Goal: Transaction & Acquisition: Download file/media

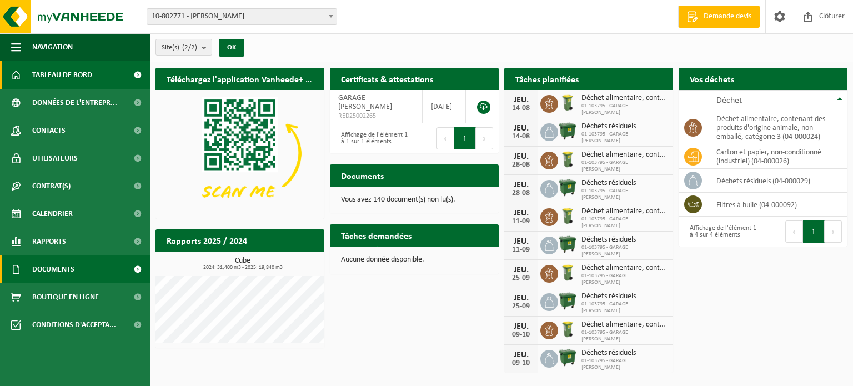
click at [41, 272] on span "Documents" at bounding box center [53, 270] width 42 height 28
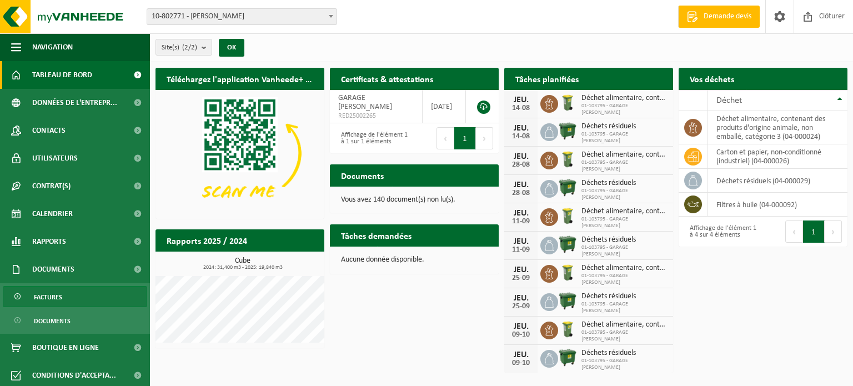
click at [42, 299] on span "Factures" at bounding box center [48, 297] width 28 height 21
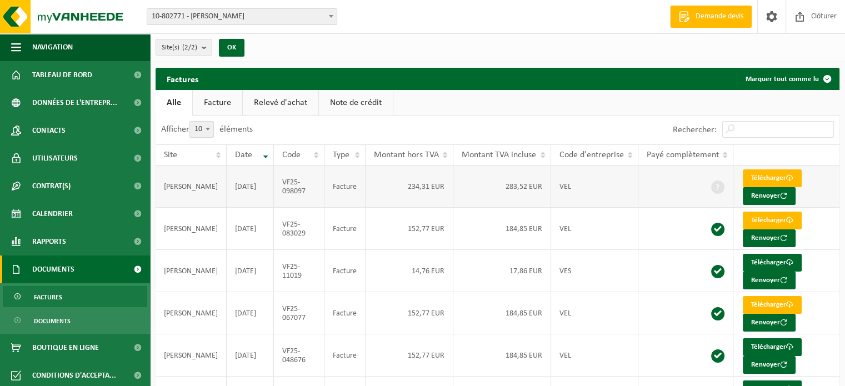
click at [172, 187] on td "PEETERS CEDRIC" at bounding box center [191, 187] width 71 height 42
click at [293, 184] on td "VF25-098097" at bounding box center [299, 187] width 51 height 42
click at [752, 176] on link "Télécharger" at bounding box center [772, 178] width 59 height 18
click at [531, 273] on td "17,86 EUR" at bounding box center [501, 271] width 97 height 42
click at [755, 259] on link "Télécharger" at bounding box center [772, 263] width 59 height 18
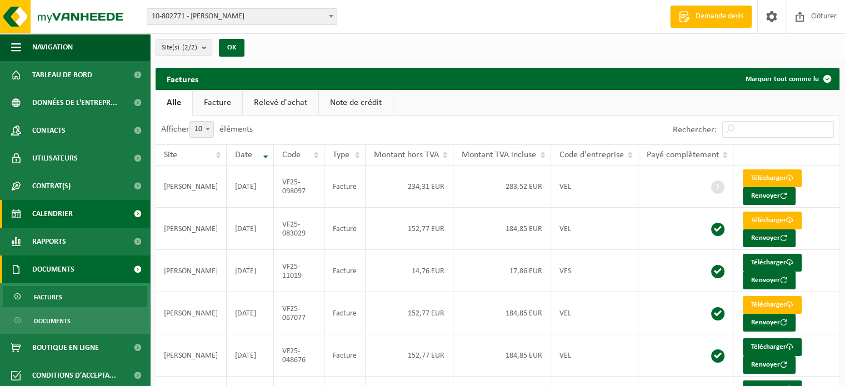
click at [73, 217] on link "Calendrier" at bounding box center [75, 214] width 150 height 28
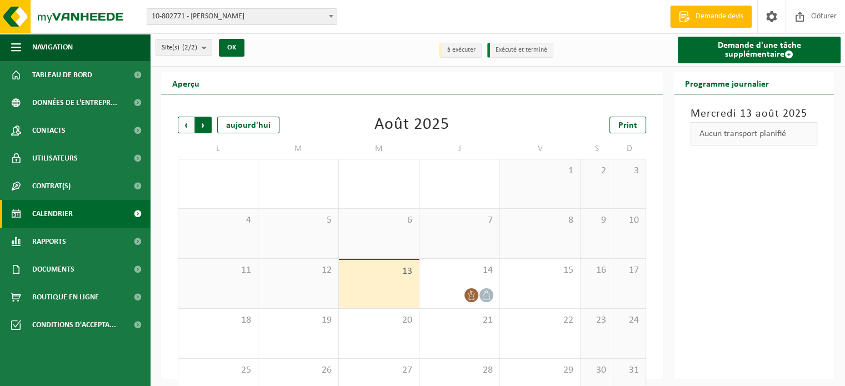
click at [182, 129] on span "Précédent" at bounding box center [186, 125] width 17 height 17
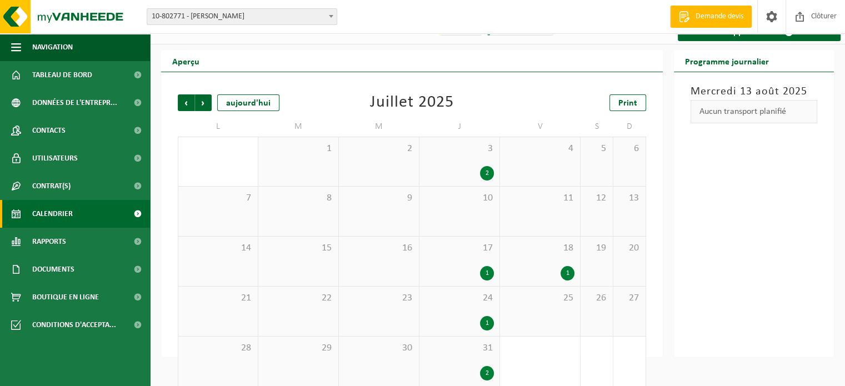
scroll to position [34, 0]
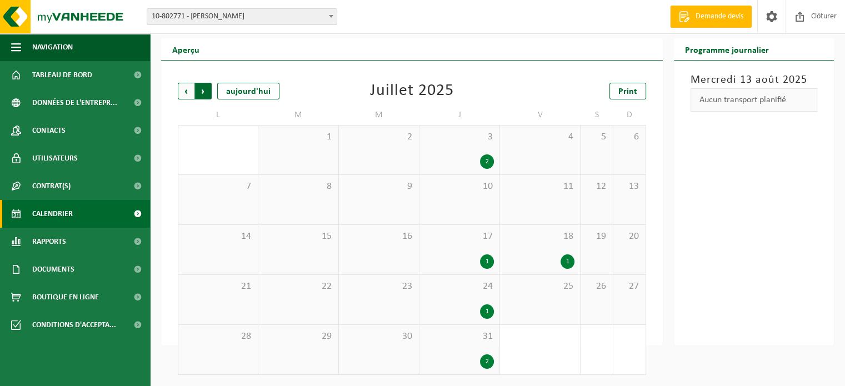
click at [187, 93] on span "Précédent" at bounding box center [186, 91] width 17 height 17
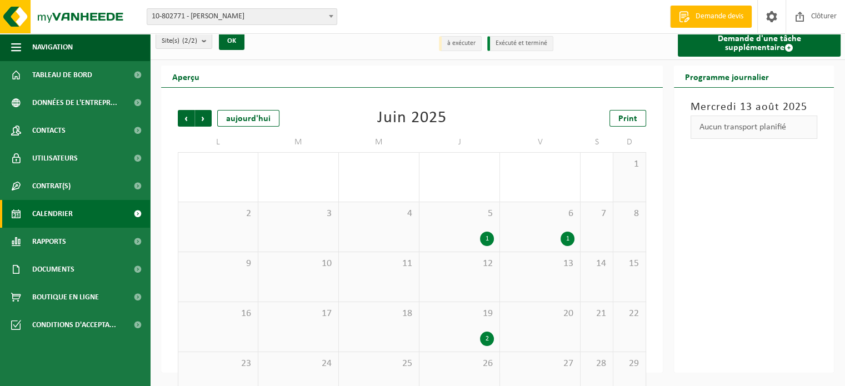
scroll to position [0, 0]
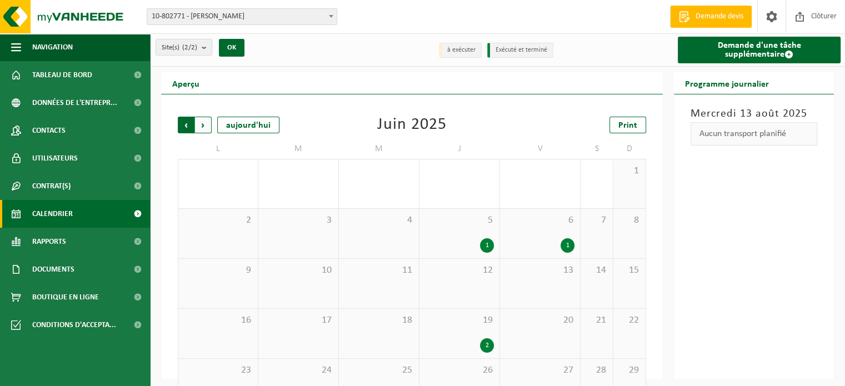
click at [204, 122] on span "Suivant" at bounding box center [203, 125] width 17 height 17
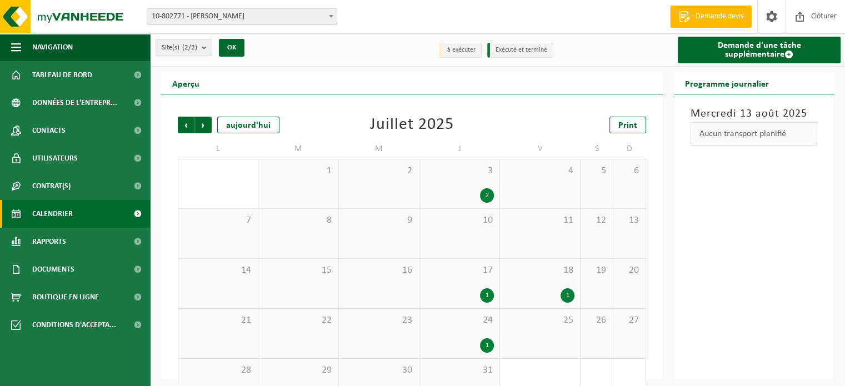
scroll to position [34, 0]
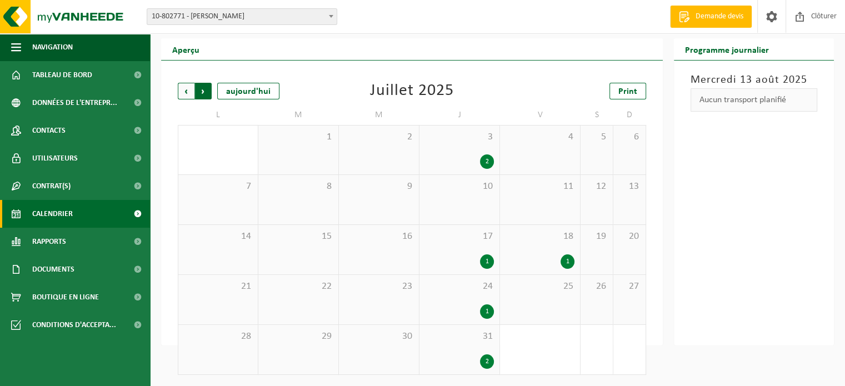
click at [187, 93] on span "Précédent" at bounding box center [186, 91] width 17 height 17
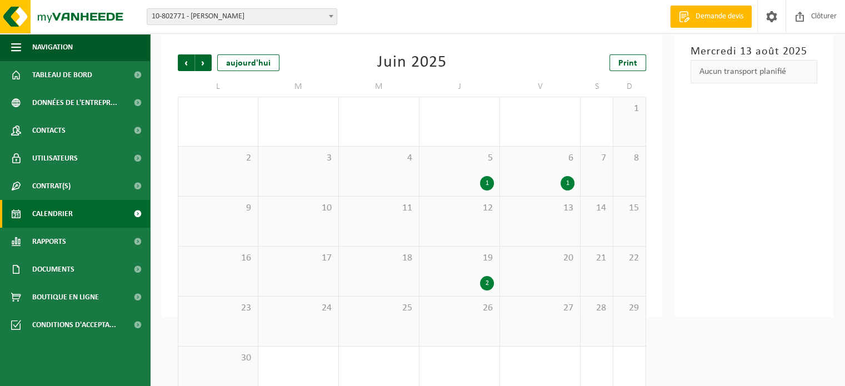
scroll to position [84, 0]
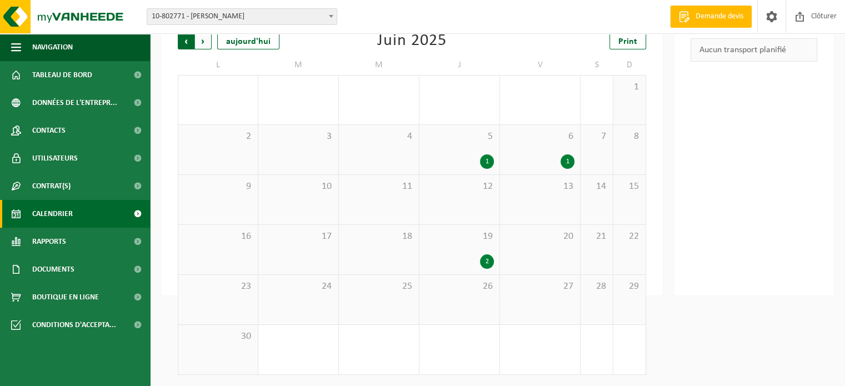
click at [207, 44] on span "Suivant" at bounding box center [203, 41] width 17 height 17
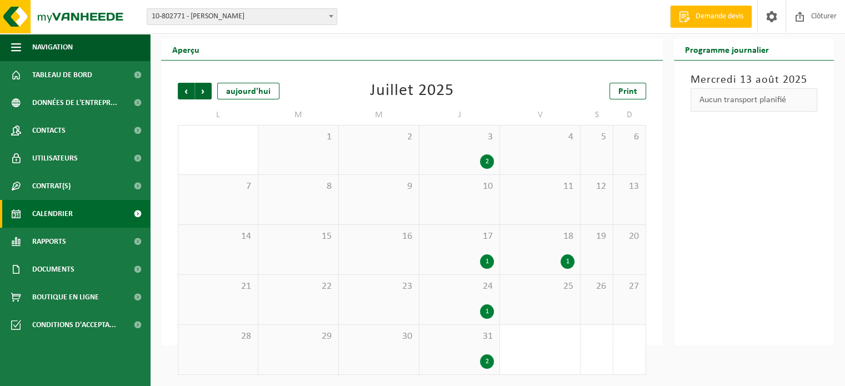
click at [487, 264] on div "1" at bounding box center [487, 261] width 14 height 14
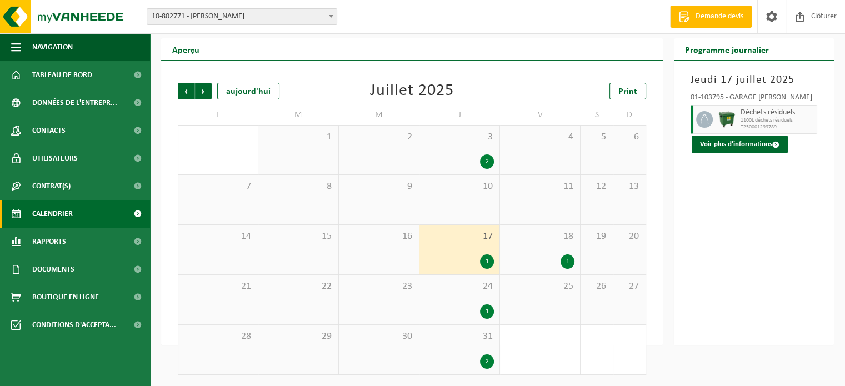
click at [484, 313] on div "1" at bounding box center [487, 311] width 14 height 14
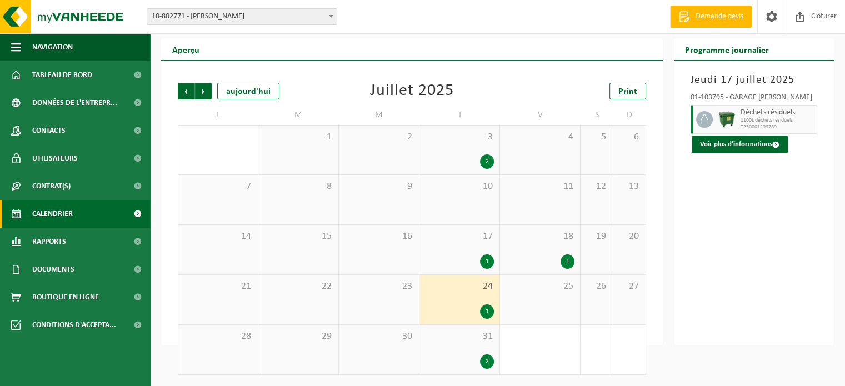
click at [488, 364] on div "2" at bounding box center [487, 361] width 14 height 14
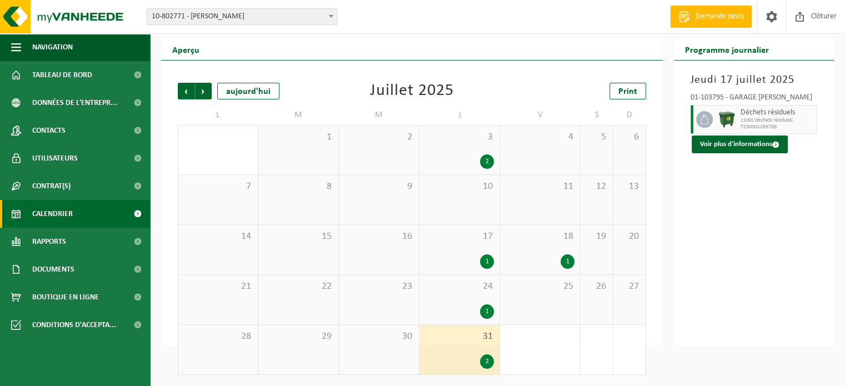
click at [489, 311] on div "1" at bounding box center [487, 311] width 14 height 14
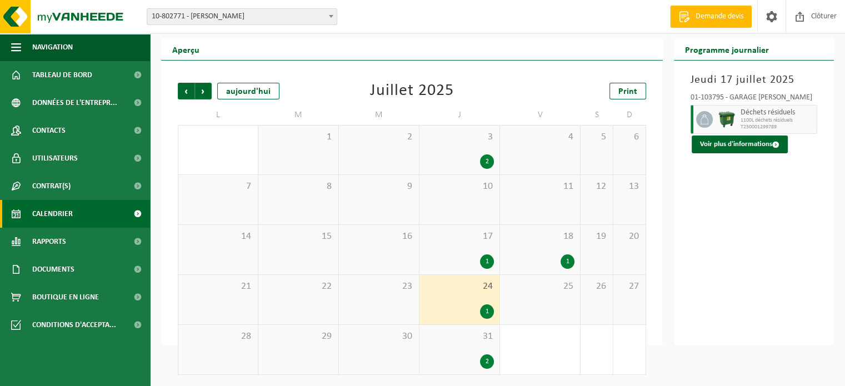
click at [491, 261] on div "1" at bounding box center [487, 261] width 14 height 14
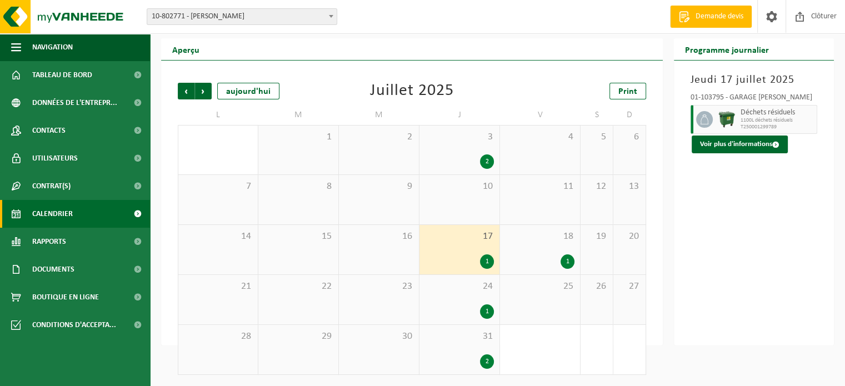
click at [484, 313] on div "1" at bounding box center [487, 311] width 14 height 14
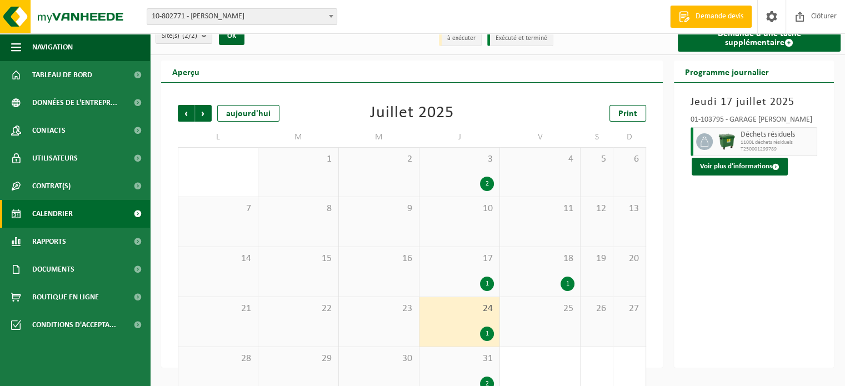
scroll to position [0, 0]
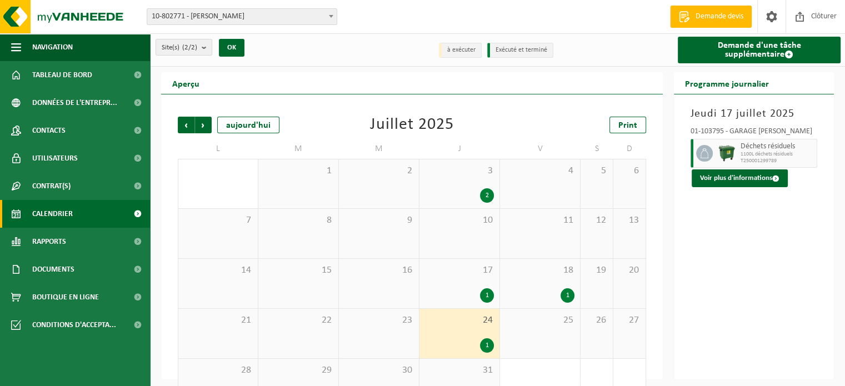
click at [495, 344] on div "24 1" at bounding box center [459, 333] width 80 height 49
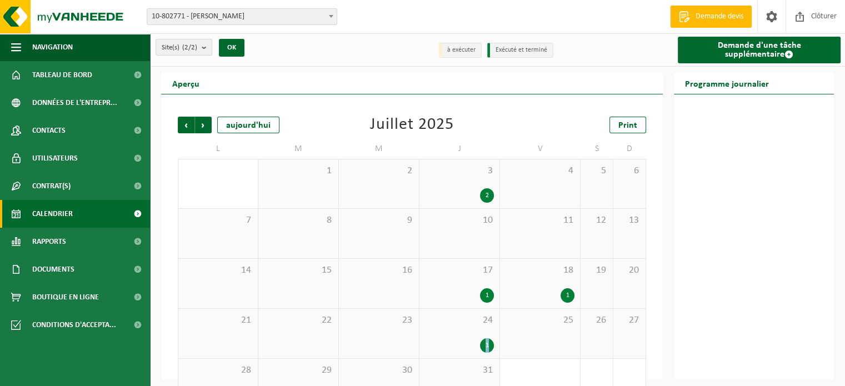
click at [487, 349] on div "1" at bounding box center [487, 345] width 14 height 14
click at [487, 316] on span "24" at bounding box center [459, 320] width 69 height 12
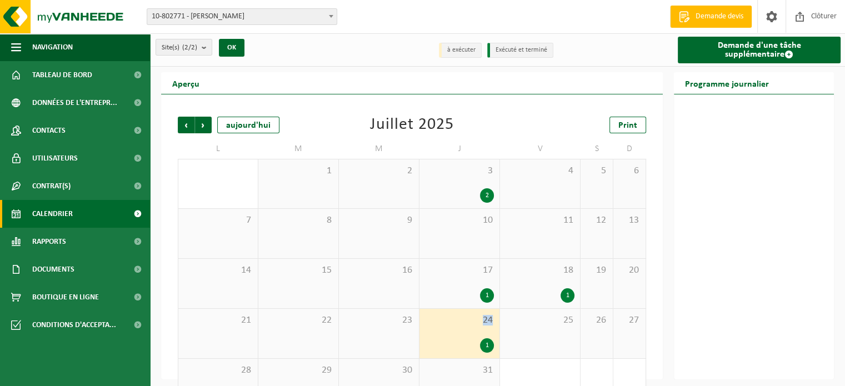
click at [487, 316] on span "24" at bounding box center [459, 320] width 69 height 12
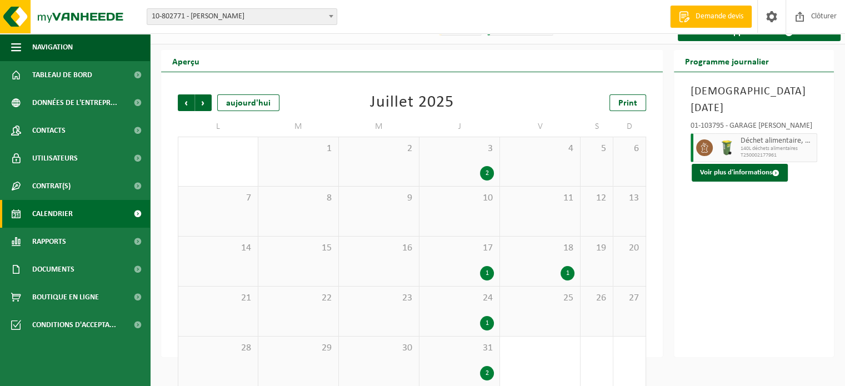
scroll to position [34, 0]
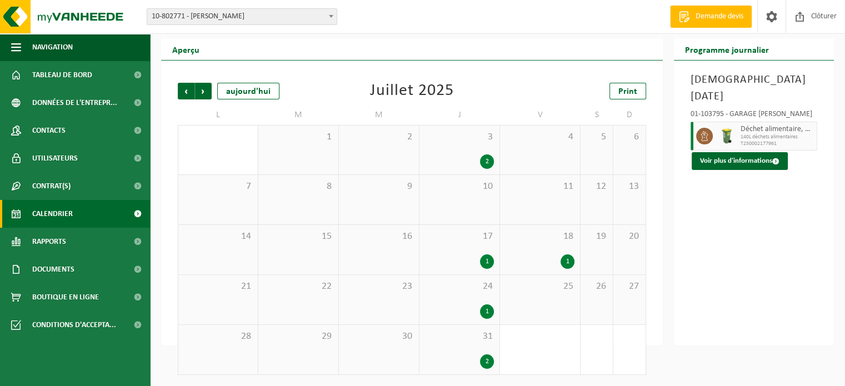
click at [239, 237] on span "14" at bounding box center [218, 237] width 68 height 12
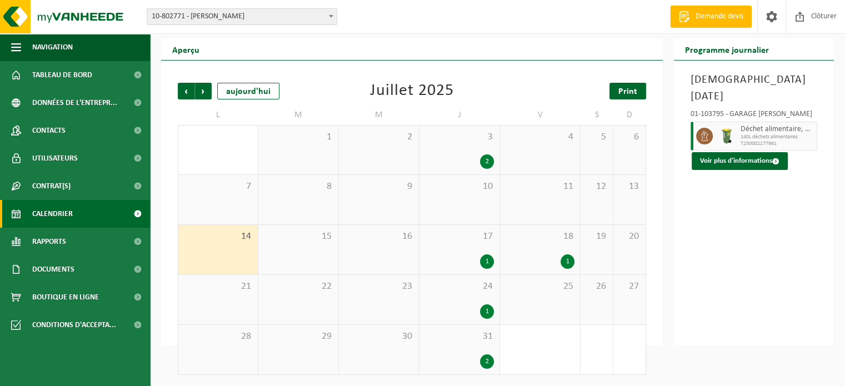
click at [622, 96] on span "Print" at bounding box center [627, 91] width 19 height 9
click at [188, 88] on span "Précédent" at bounding box center [186, 91] width 17 height 17
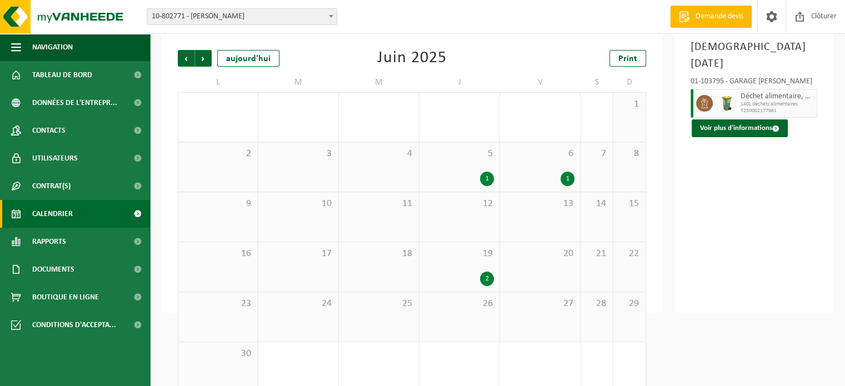
scroll to position [84, 0]
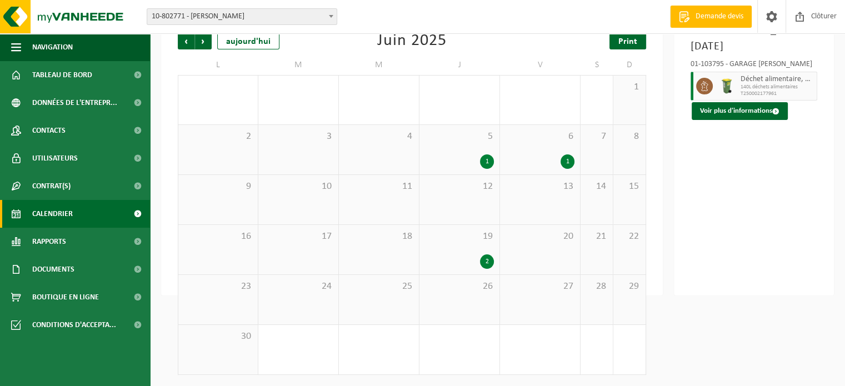
click at [625, 45] on span "Print" at bounding box center [627, 41] width 19 height 9
click at [183, 46] on span "Précédent" at bounding box center [186, 41] width 17 height 17
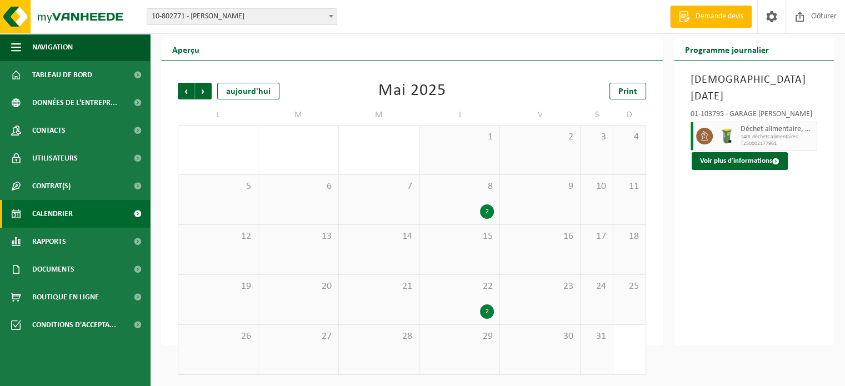
click at [331, 16] on b at bounding box center [331, 16] width 4 height 3
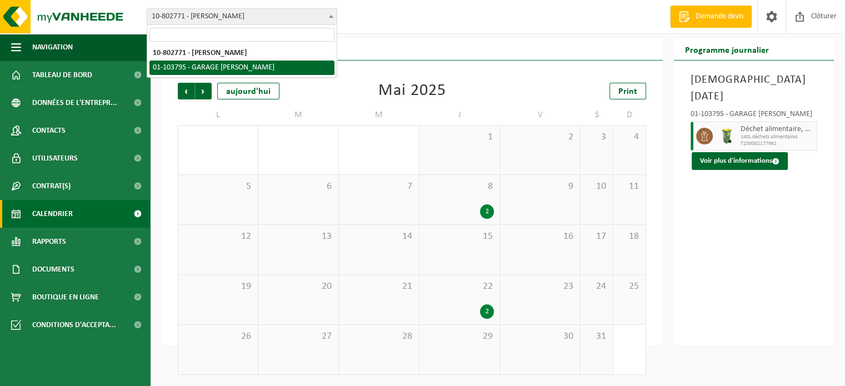
select select "34057"
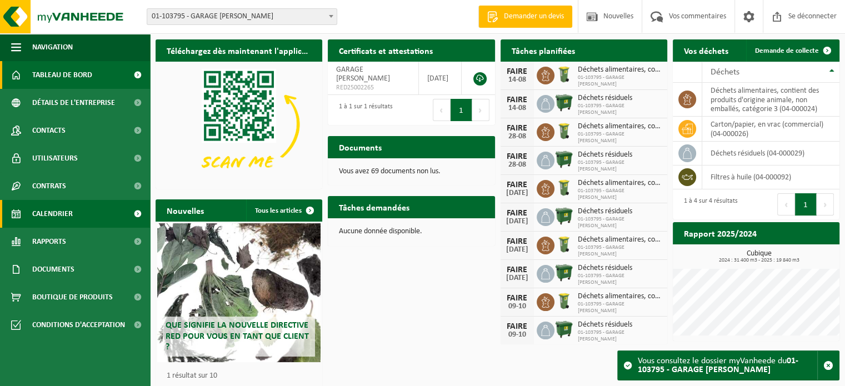
click at [51, 210] on font "Calendrier" at bounding box center [52, 214] width 41 height 8
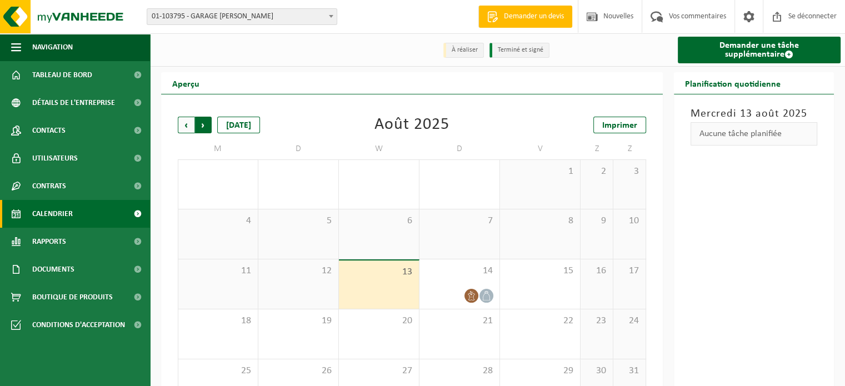
click at [188, 128] on span "Précédent" at bounding box center [186, 125] width 17 height 17
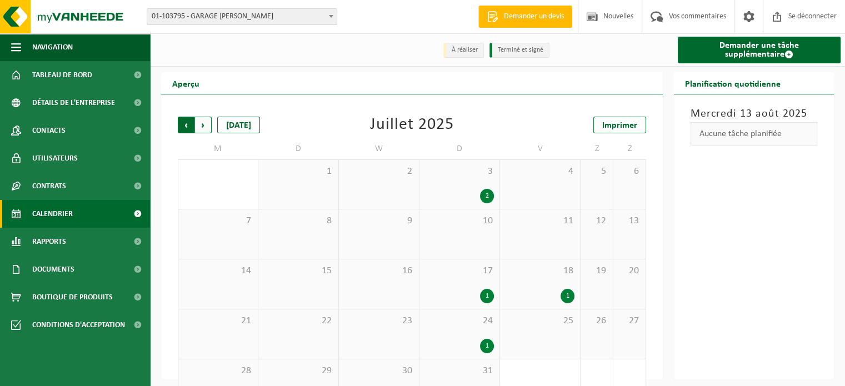
click at [204, 127] on span "Suivant" at bounding box center [203, 125] width 17 height 17
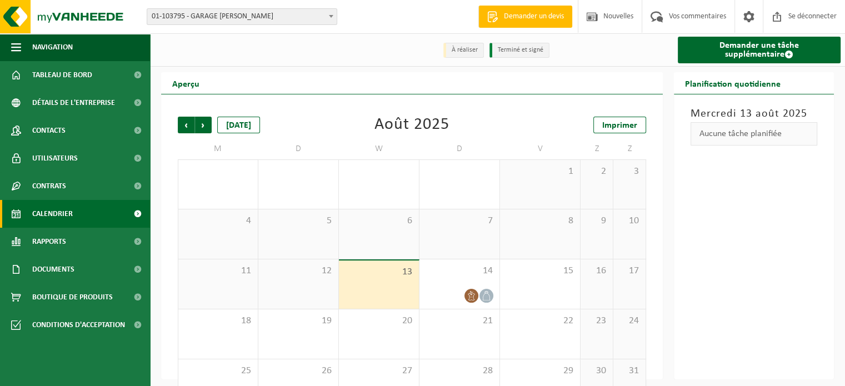
scroll to position [36, 0]
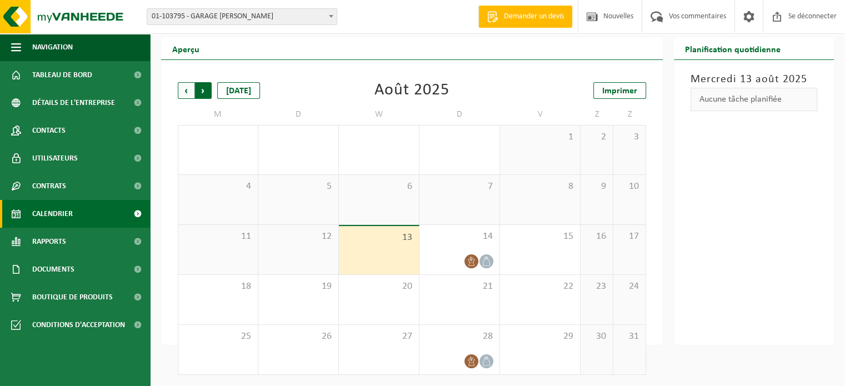
click at [182, 92] on span "Précédent" at bounding box center [186, 90] width 17 height 17
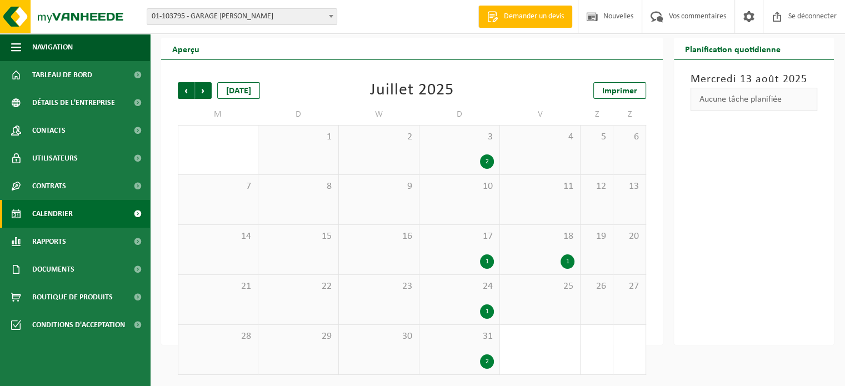
click at [487, 165] on font "2" at bounding box center [487, 161] width 3 height 7
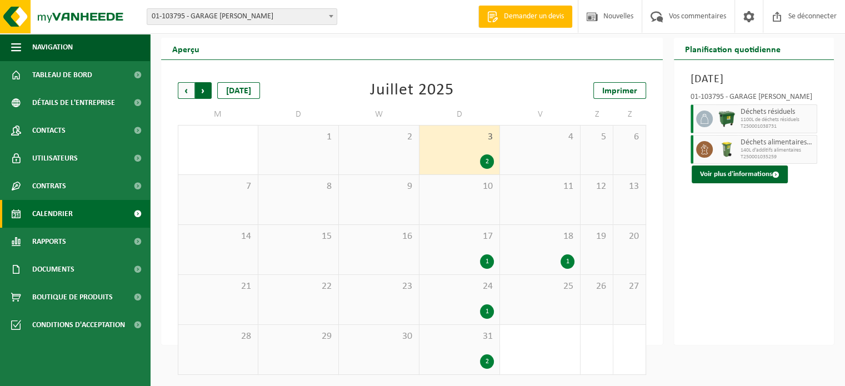
click at [183, 87] on span "Précédent" at bounding box center [186, 90] width 17 height 17
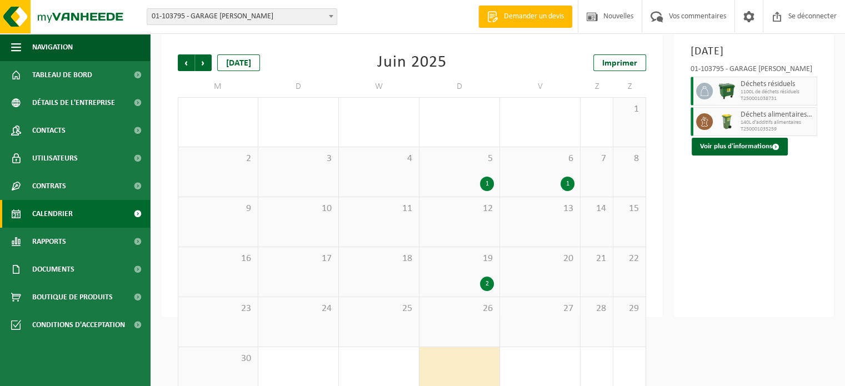
scroll to position [86, 0]
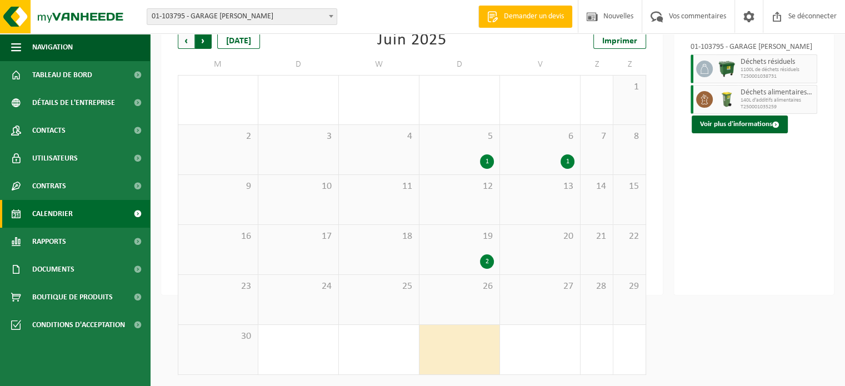
click at [186, 43] on span "Précédent" at bounding box center [186, 40] width 17 height 17
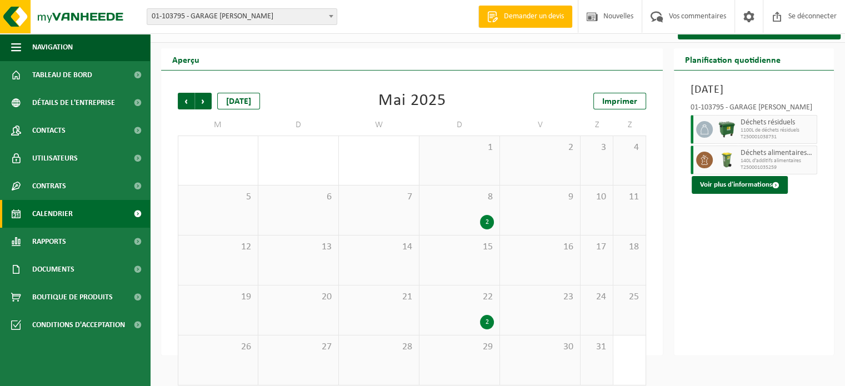
scroll to position [36, 0]
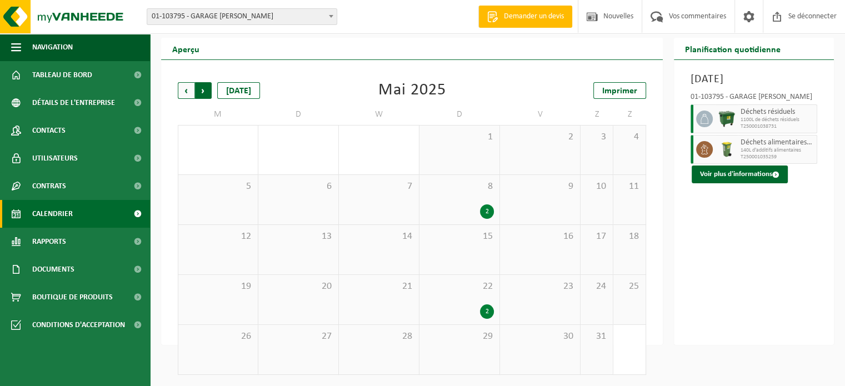
click at [182, 88] on span "Précédent" at bounding box center [186, 90] width 17 height 17
click at [198, 91] on span "Suivant" at bounding box center [203, 90] width 17 height 17
click at [629, 94] on font "Imprimer" at bounding box center [619, 91] width 35 height 9
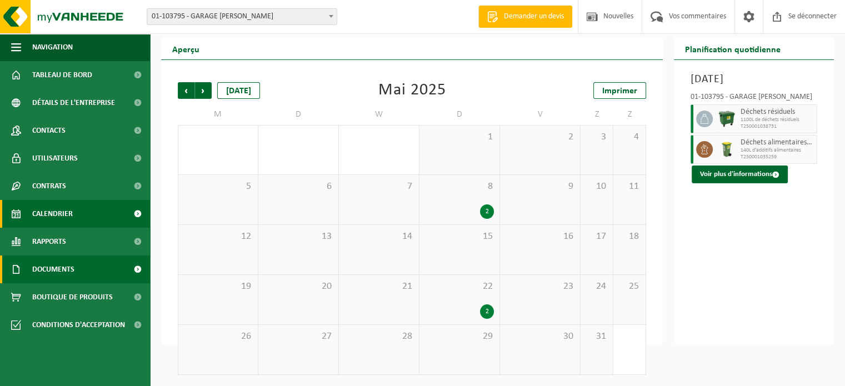
click at [70, 272] on font "Documents" at bounding box center [53, 270] width 42 height 8
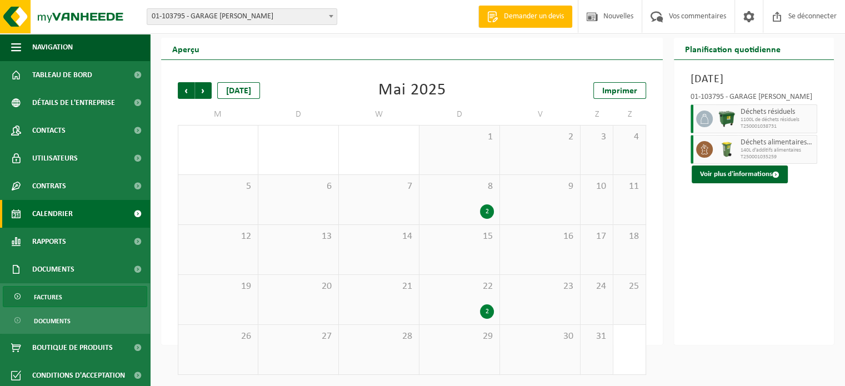
click at [63, 302] on link "Factures" at bounding box center [75, 296] width 144 height 21
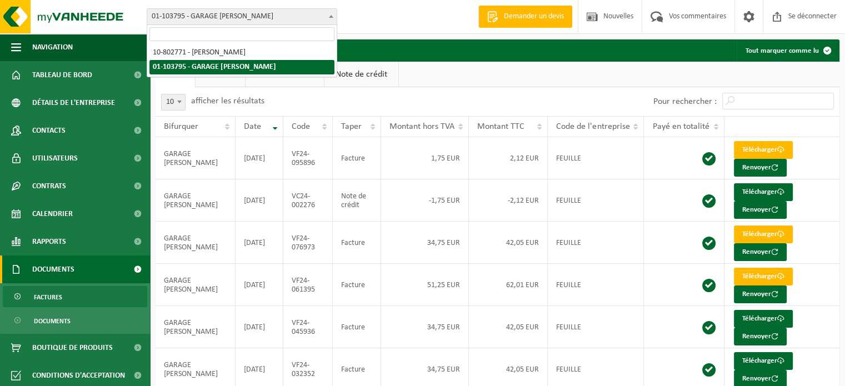
click at [264, 15] on font "01-103795 - GARAGE [PERSON_NAME]" at bounding box center [213, 16] width 122 height 8
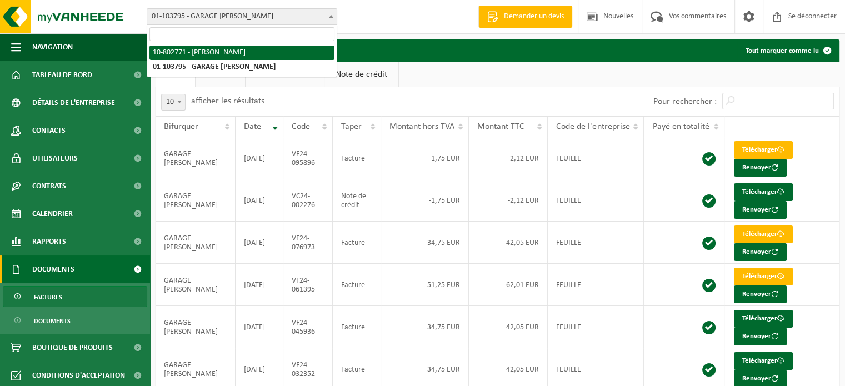
select select "34062"
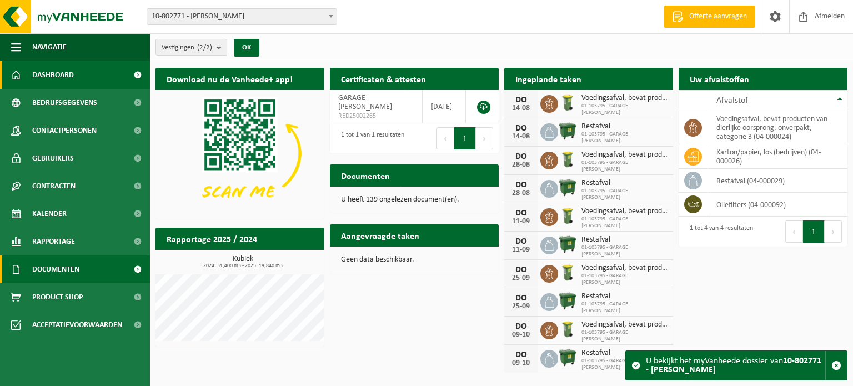
click at [62, 266] on span "Documenten" at bounding box center [55, 270] width 47 height 28
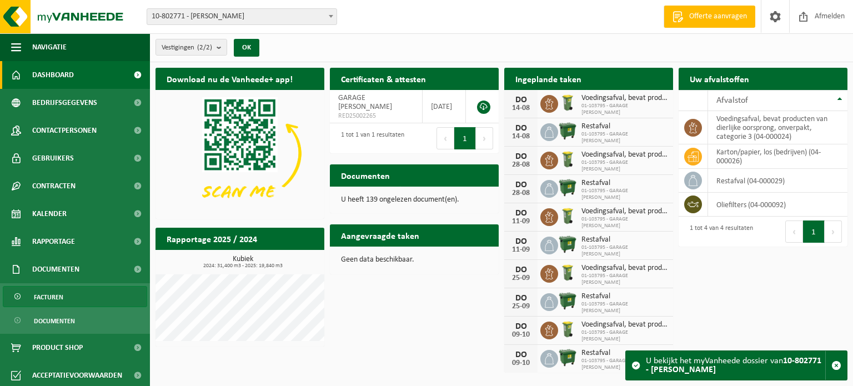
click at [67, 299] on link "Facturen" at bounding box center [75, 296] width 144 height 21
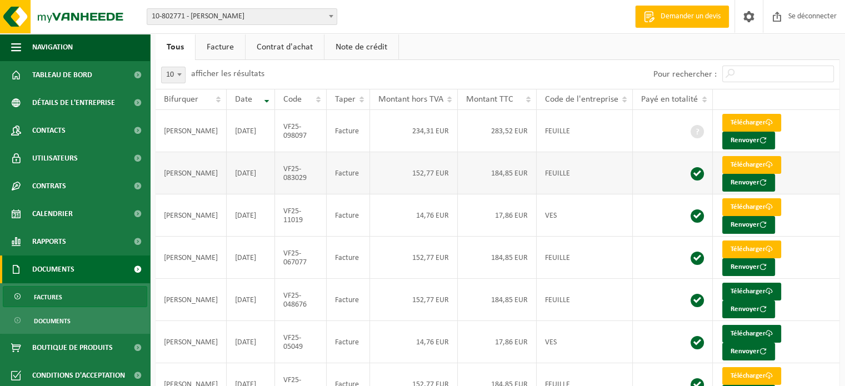
scroll to position [111, 0]
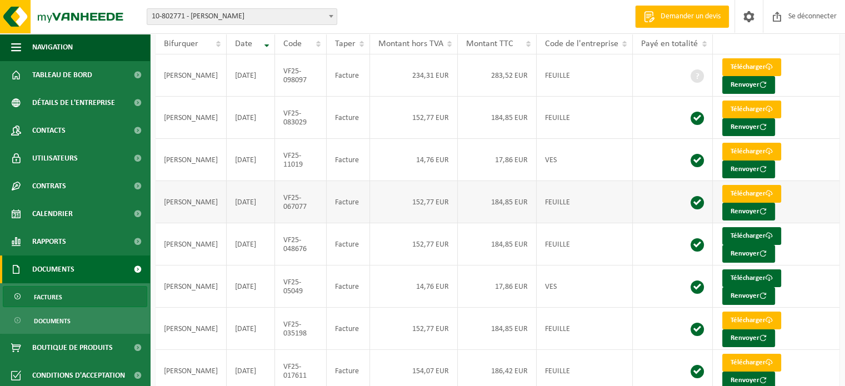
click at [180, 202] on font "PEETERS CEDRIC" at bounding box center [191, 202] width 54 height 8
click at [742, 195] on font "Télécharger" at bounding box center [747, 193] width 35 height 7
click at [241, 162] on font "30/06/2025" at bounding box center [245, 160] width 21 height 8
click at [177, 157] on font "PEETERS CEDRIC" at bounding box center [191, 160] width 54 height 8
click at [752, 151] on font "Télécharger" at bounding box center [747, 151] width 35 height 7
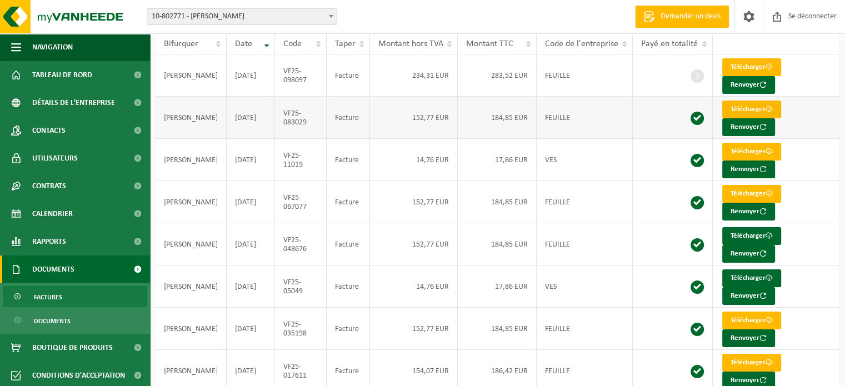
click at [745, 108] on font "Télécharger" at bounding box center [747, 109] width 35 height 7
